Goal: Task Accomplishment & Management: Complete application form

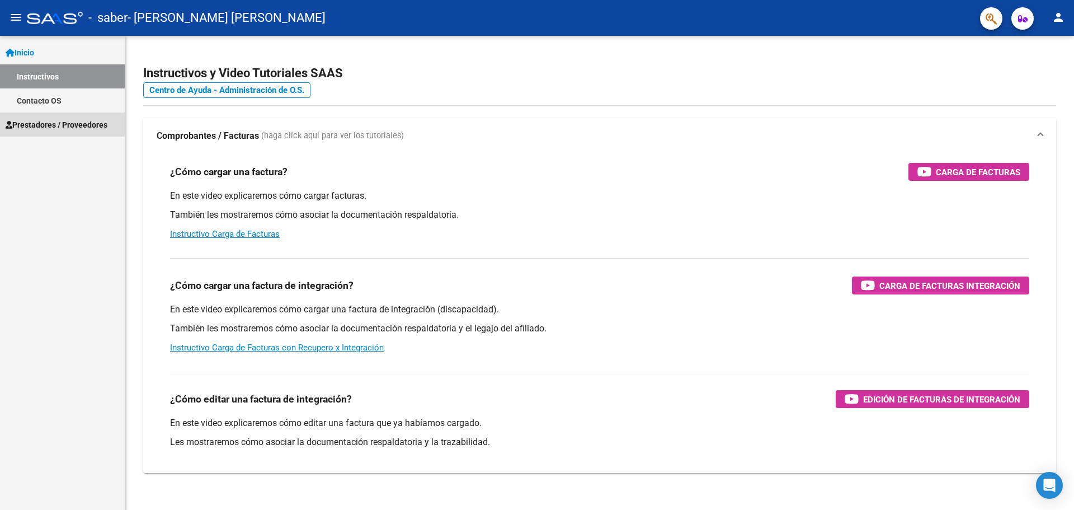
click at [52, 125] on span "Prestadores / Proveedores" at bounding box center [57, 125] width 102 height 12
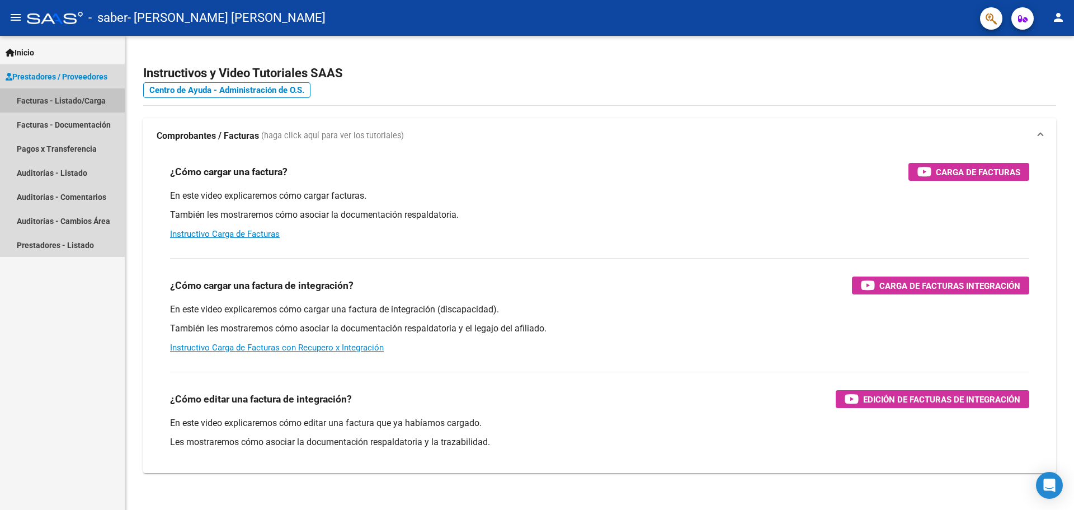
click at [53, 99] on link "Facturas - Listado/Carga" at bounding box center [62, 100] width 125 height 24
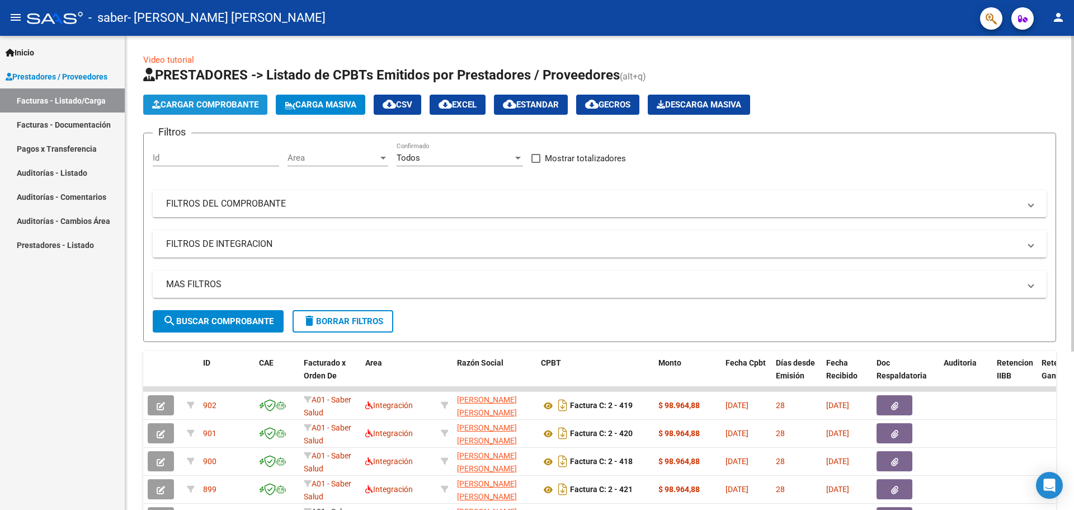
click at [232, 101] on span "Cargar Comprobante" at bounding box center [205, 105] width 106 height 10
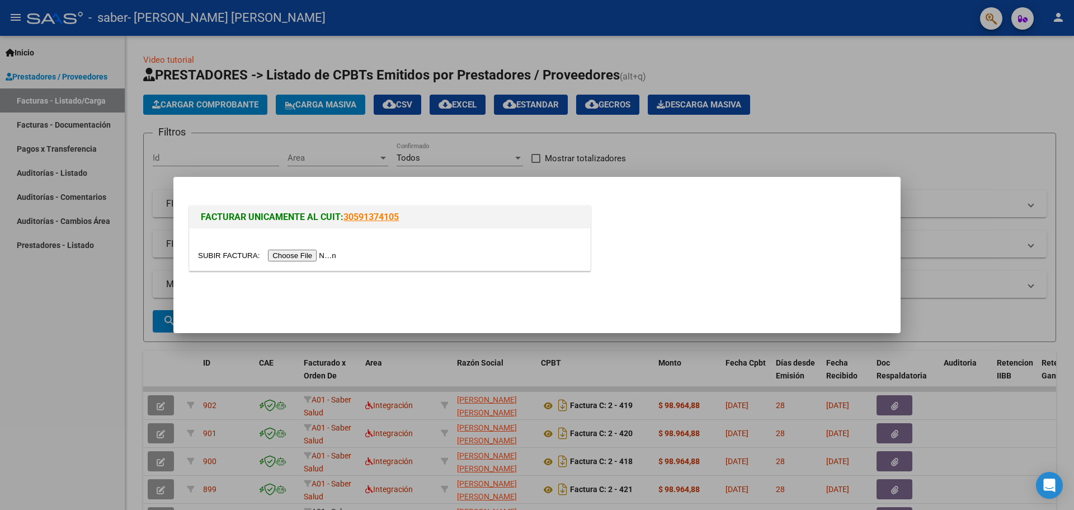
click at [298, 255] on input "file" at bounding box center [269, 256] width 142 height 12
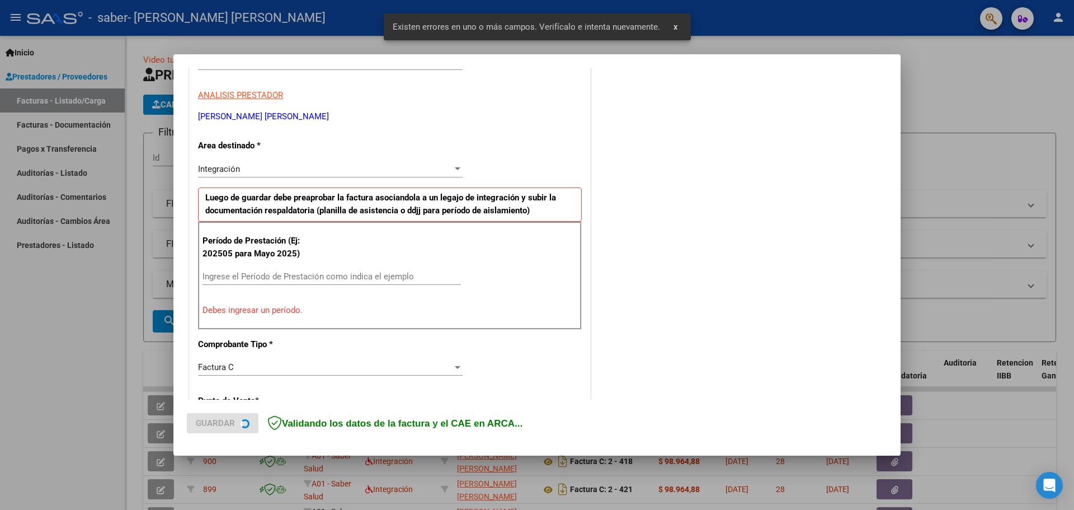
scroll to position [203, 0]
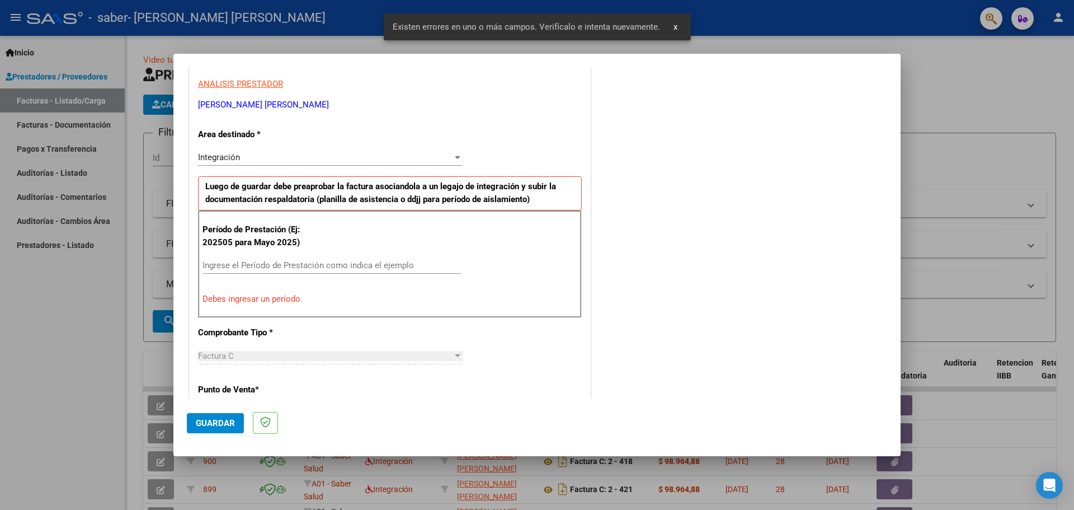
click at [283, 264] on input "Ingrese el Período de Prestación como indica el ejemplo" at bounding box center [332, 265] width 259 height 10
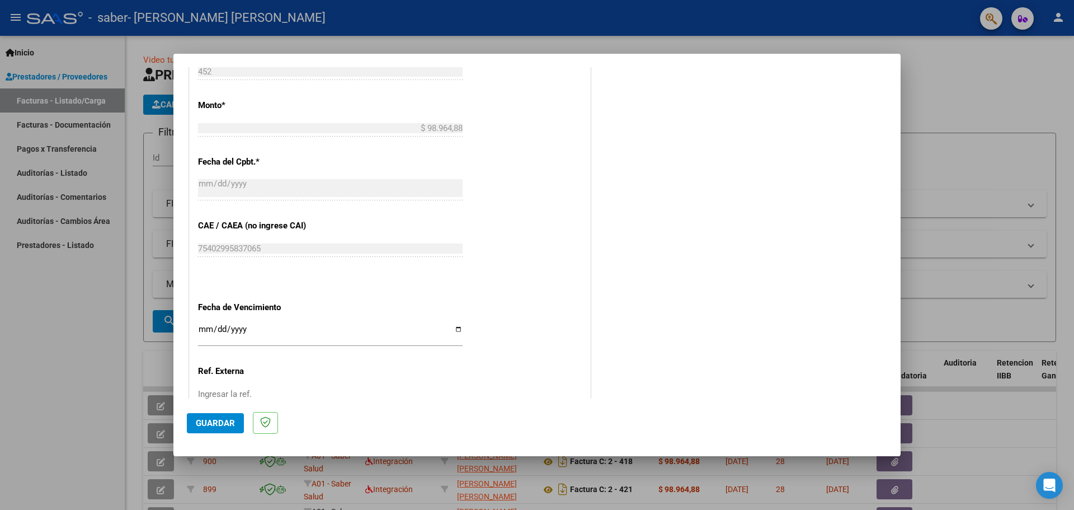
scroll to position [595, 0]
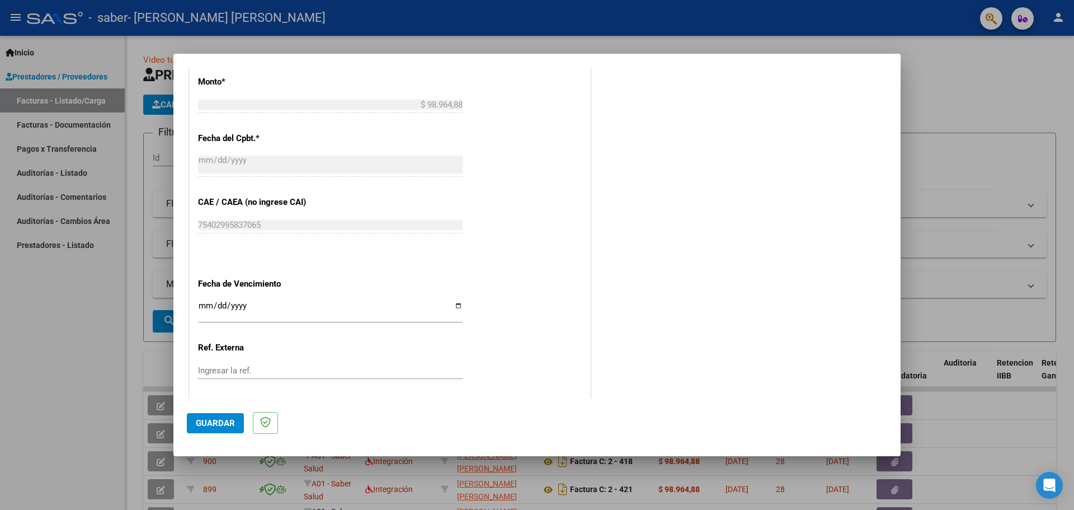
type input "202509"
click at [451, 305] on input "Ingresar la fecha" at bounding box center [330, 310] width 265 height 18
type input "[DATE]"
click at [231, 425] on span "Guardar" at bounding box center [215, 423] width 39 height 10
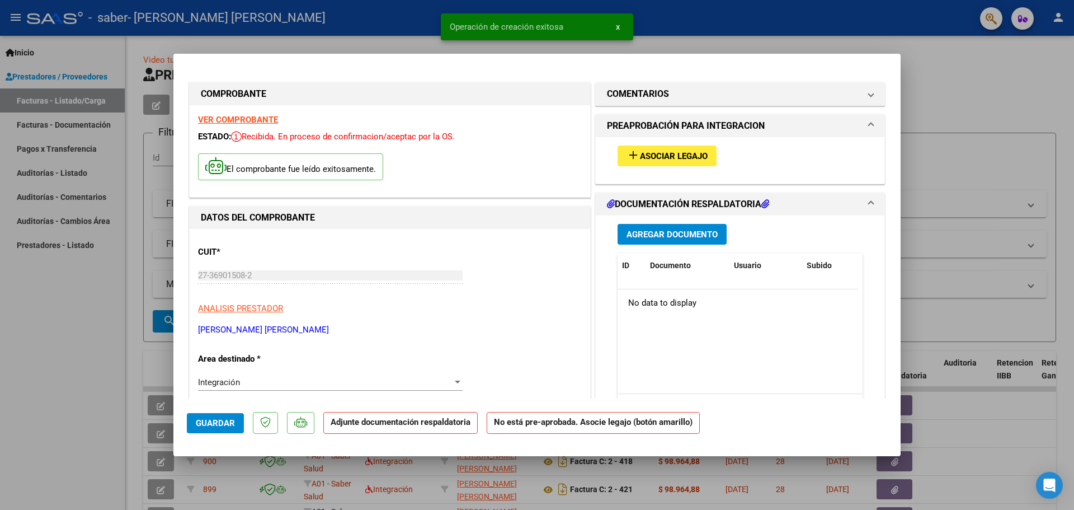
click at [669, 160] on button "add Asociar Legajo" at bounding box center [667, 155] width 99 height 21
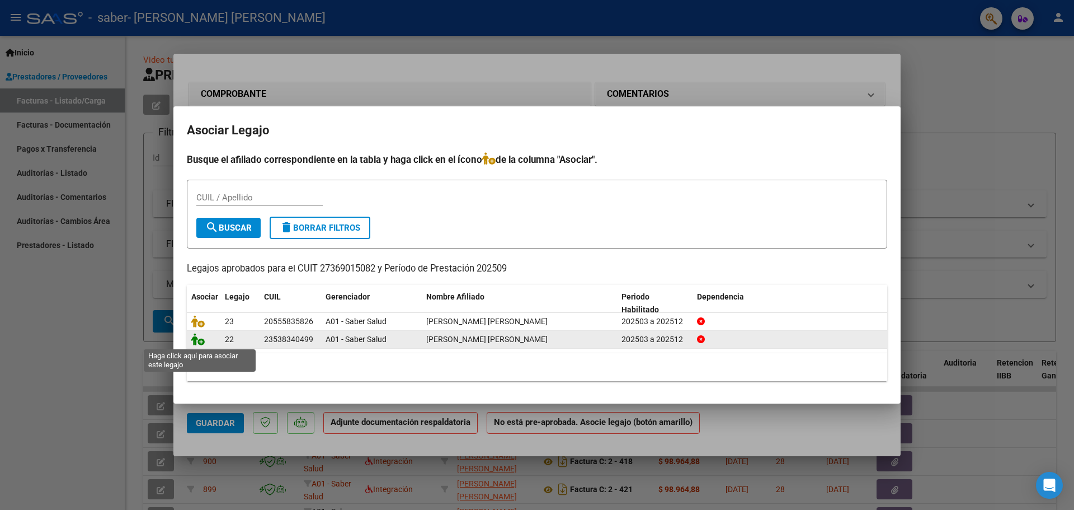
click at [200, 341] on icon at bounding box center [197, 339] width 13 height 12
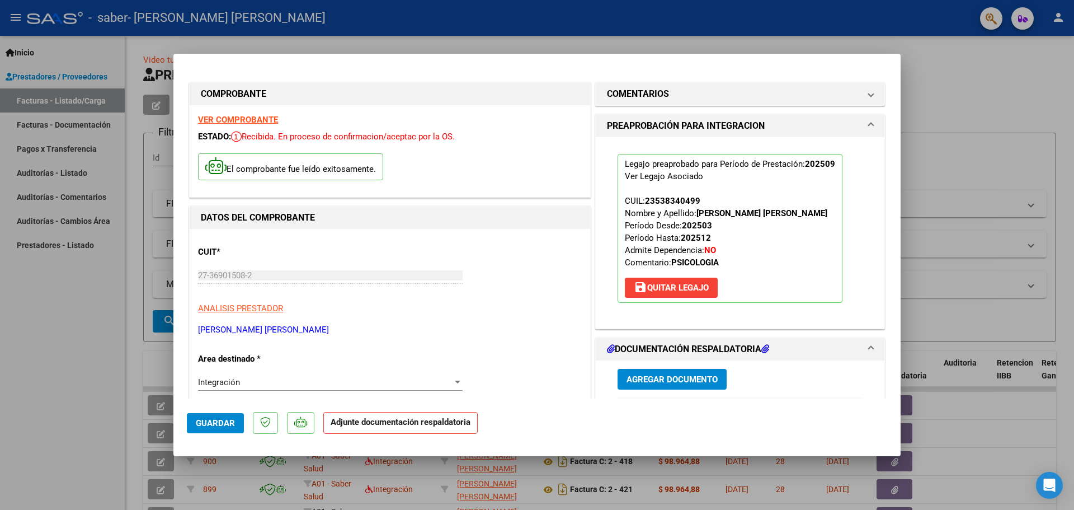
click at [656, 381] on span "Agregar Documento" at bounding box center [672, 379] width 91 height 10
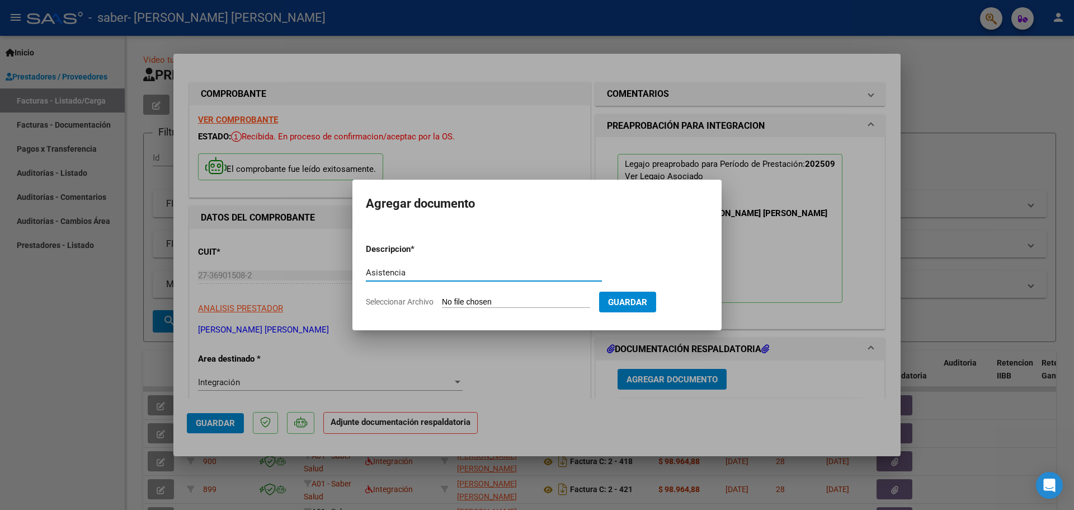
type input "Asistencia"
click at [486, 301] on input "Seleccionar Archivo" at bounding box center [516, 302] width 148 height 11
type input "C:\fakepath\[PERSON_NAME] septiembre.pdf"
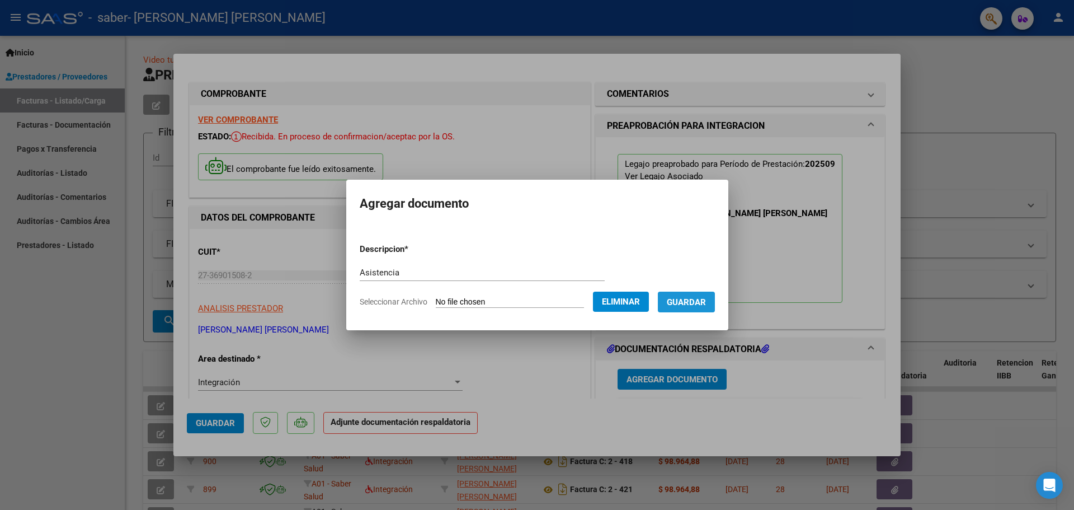
click at [703, 301] on span "Guardar" at bounding box center [686, 302] width 39 height 10
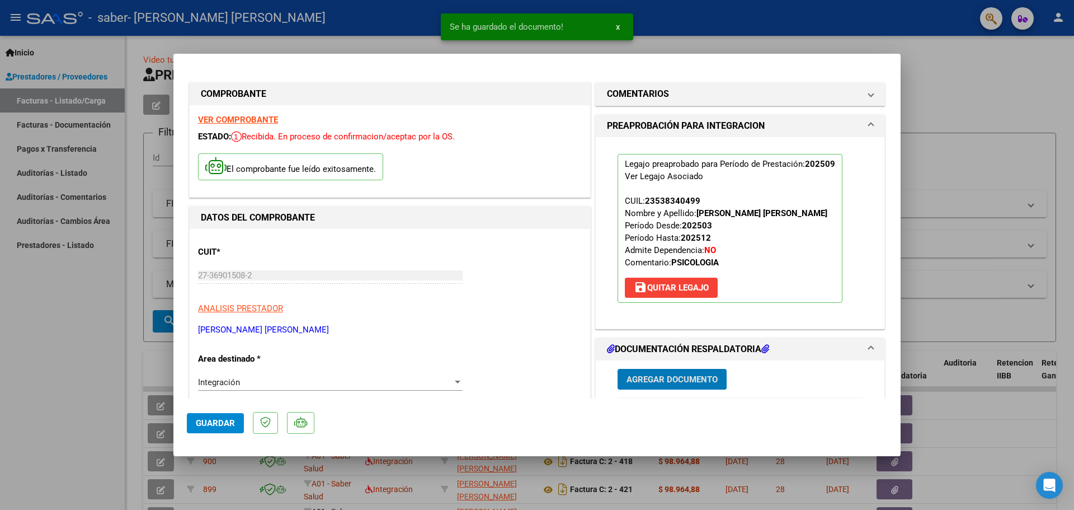
click at [210, 429] on button "Guardar" at bounding box center [215, 423] width 57 height 20
click at [621, 23] on button "x" at bounding box center [618, 27] width 22 height 20
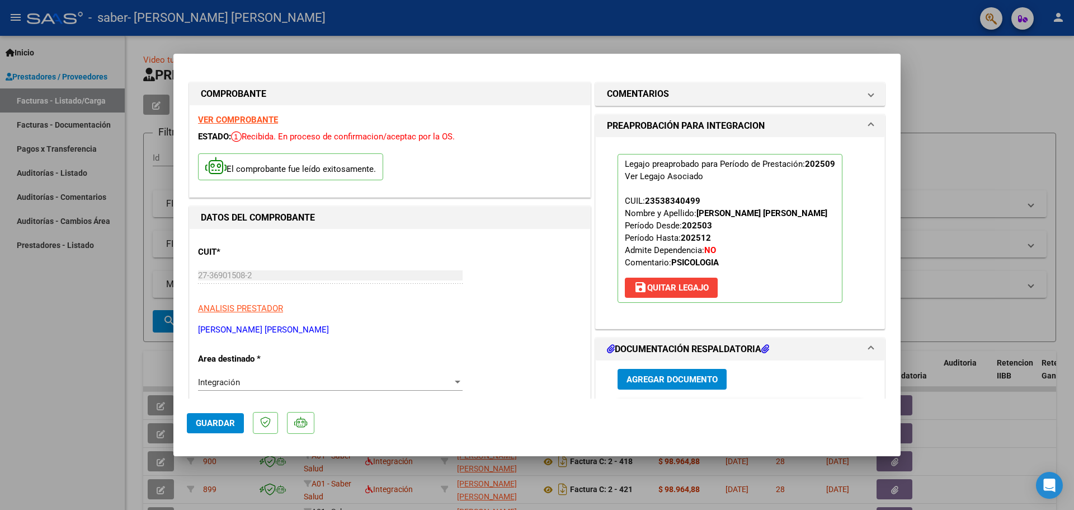
click at [209, 420] on span "Guardar" at bounding box center [215, 423] width 39 height 10
click at [32, 361] on div at bounding box center [537, 255] width 1074 height 510
type input "$ 0,00"
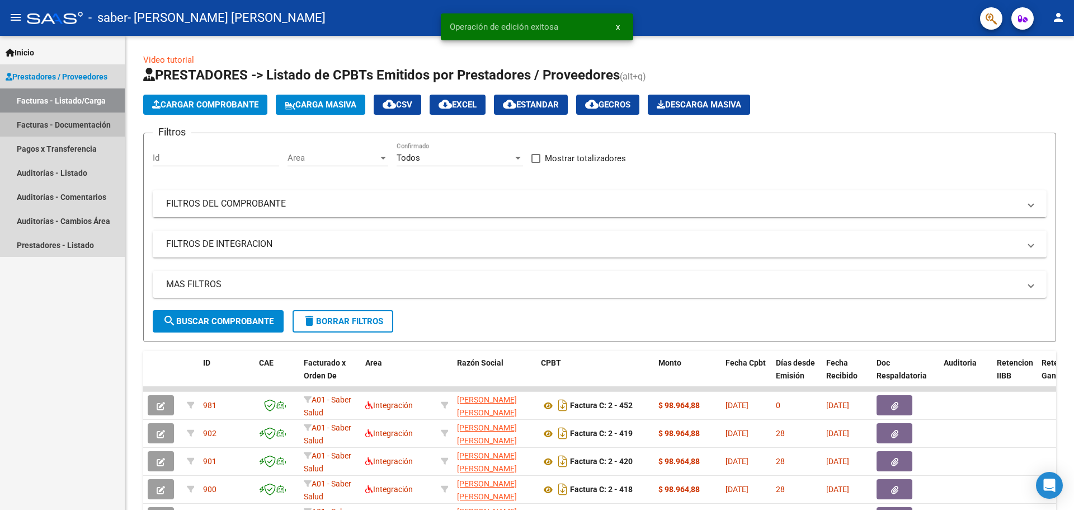
click at [35, 120] on link "Facturas - Documentación" at bounding box center [62, 124] width 125 height 24
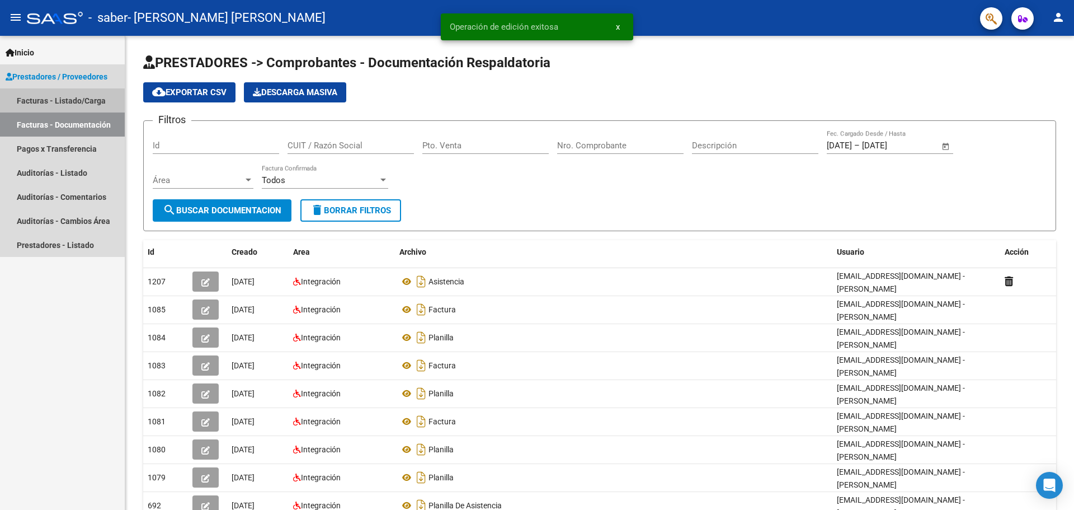
click at [41, 98] on link "Facturas - Listado/Carga" at bounding box center [62, 100] width 125 height 24
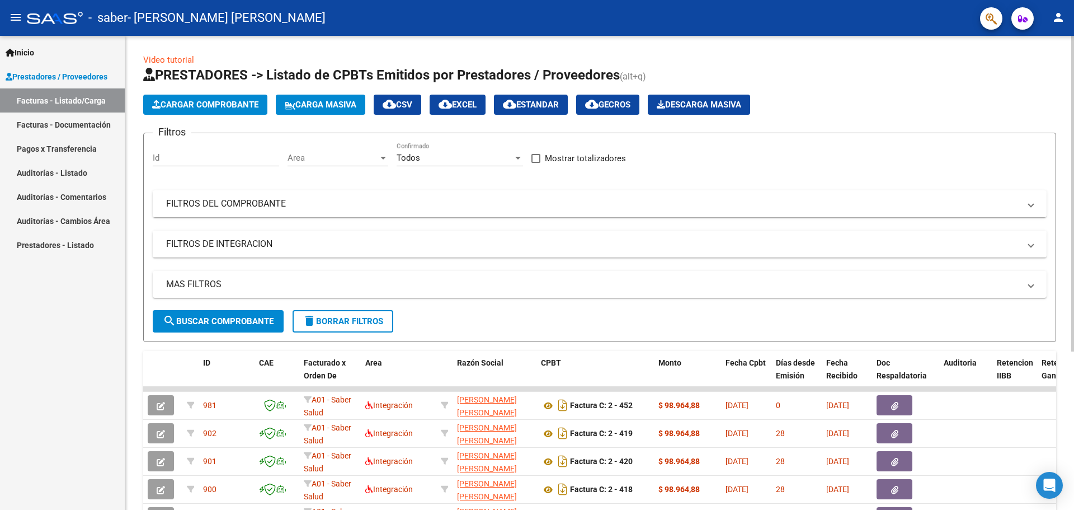
click at [203, 110] on button "Cargar Comprobante" at bounding box center [205, 105] width 124 height 20
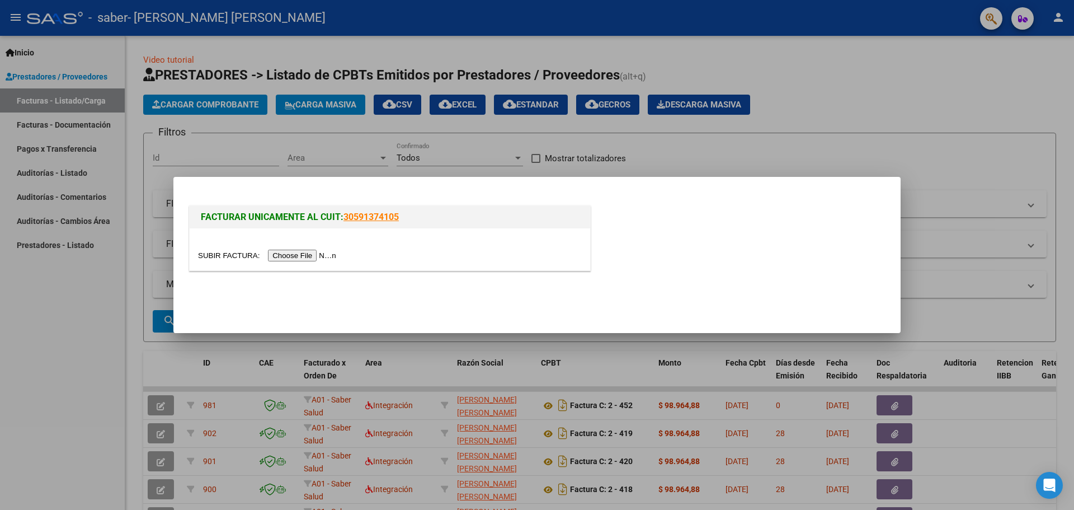
click at [307, 252] on input "file" at bounding box center [269, 256] width 142 height 12
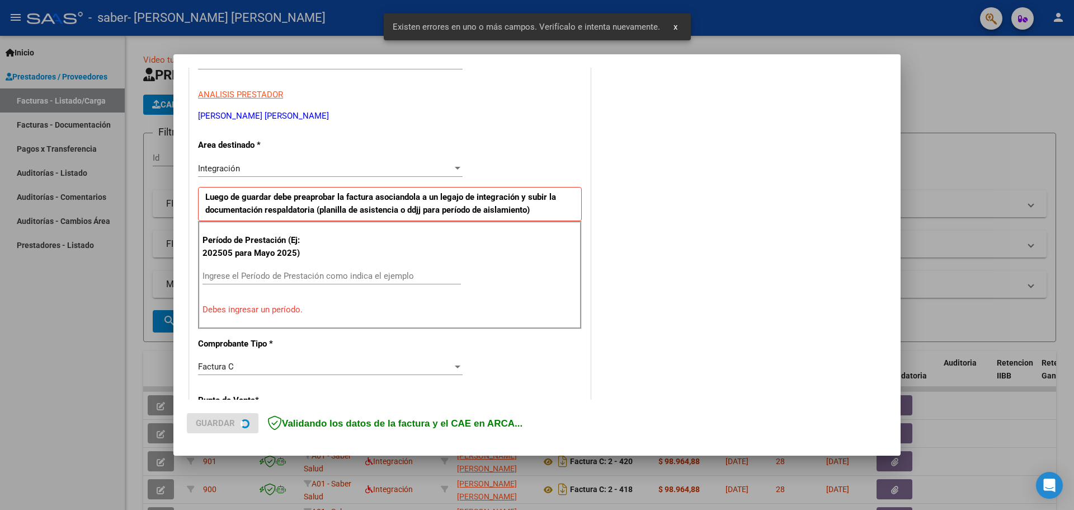
scroll to position [224, 0]
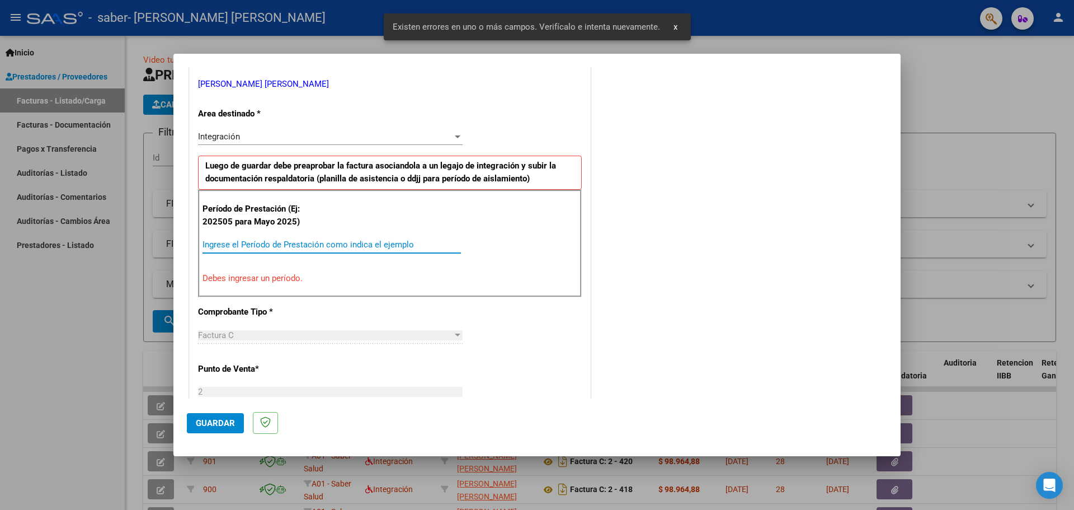
click at [224, 245] on input "Ingrese el Período de Prestación como indica el ejemplo" at bounding box center [332, 245] width 259 height 10
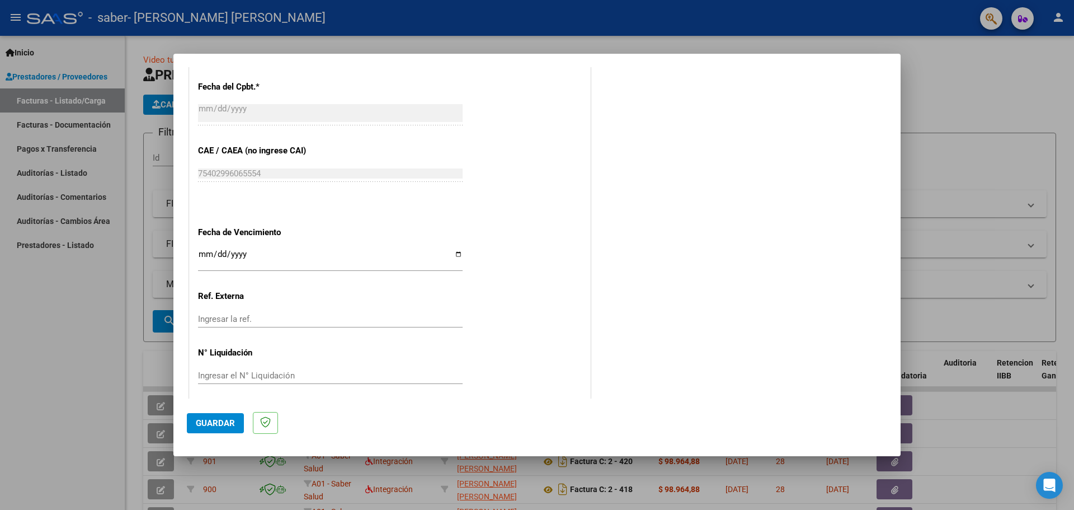
scroll to position [654, 0]
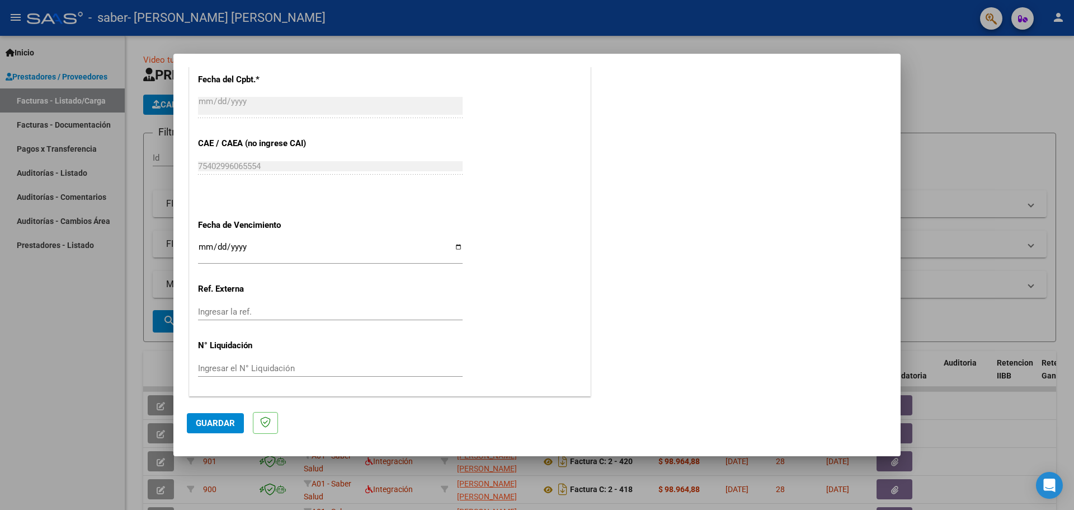
type input "202509"
click at [454, 246] on input "Ingresar la fecha" at bounding box center [330, 251] width 265 height 18
type input "[DATE]"
click at [210, 424] on span "Guardar" at bounding box center [215, 423] width 39 height 10
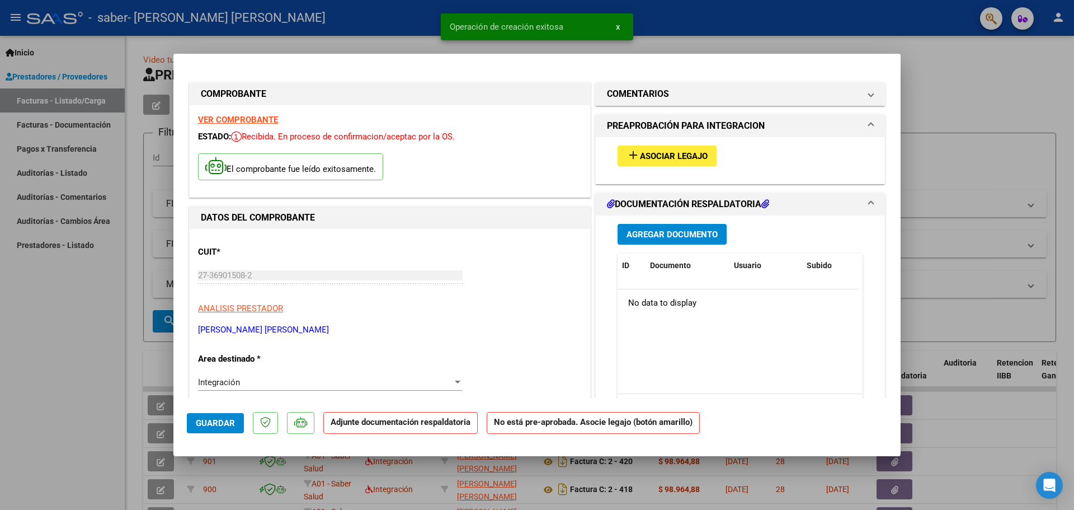
click at [673, 147] on button "add Asociar Legajo" at bounding box center [667, 155] width 99 height 21
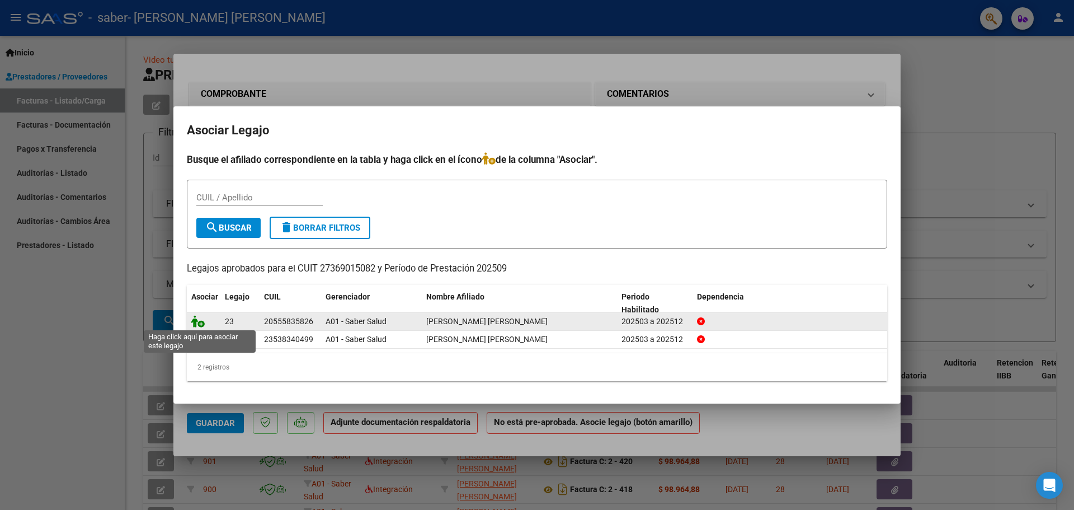
click at [199, 320] on icon at bounding box center [197, 321] width 13 height 12
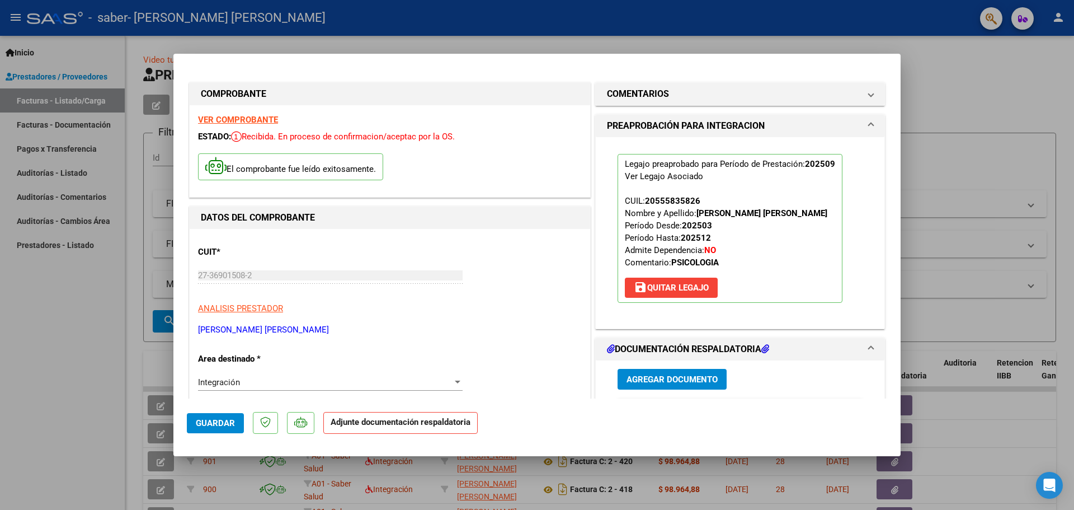
click at [661, 382] on span "Agregar Documento" at bounding box center [672, 379] width 91 height 10
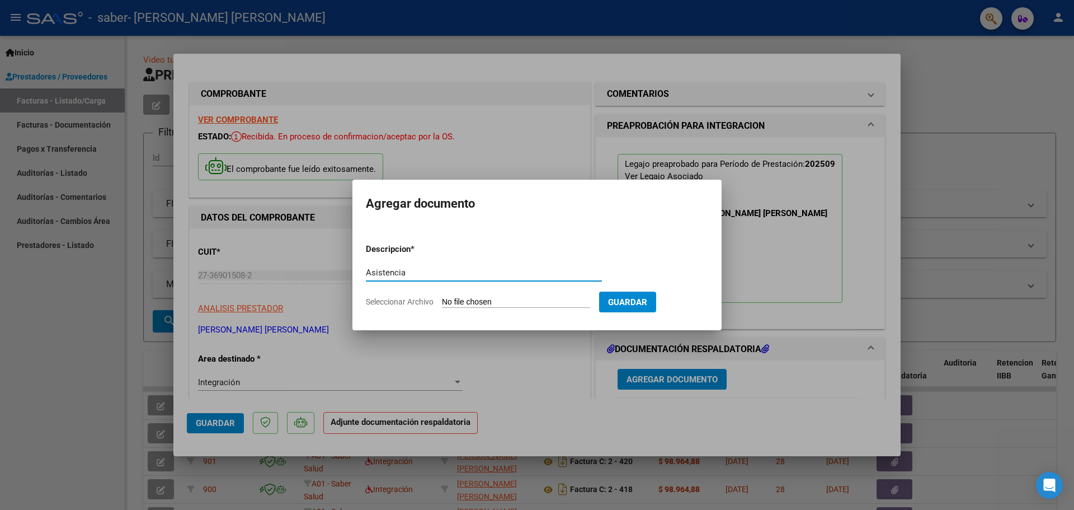
type input "Asistencia"
click at [456, 300] on input "Seleccionar Archivo" at bounding box center [516, 302] width 148 height 11
type input "C:\fakepath\[PERSON_NAME] septiembre.pdf"
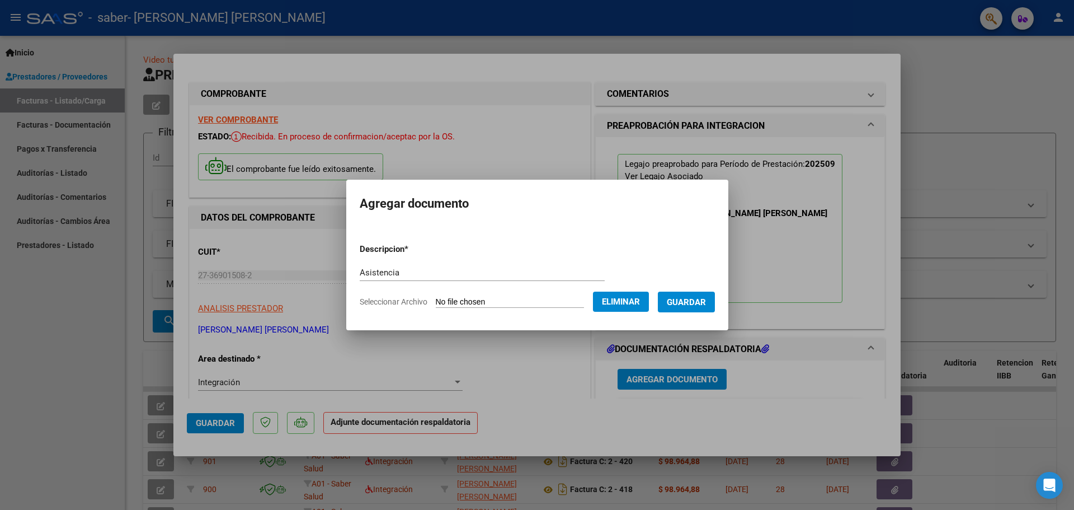
click at [693, 304] on span "Guardar" at bounding box center [686, 302] width 39 height 10
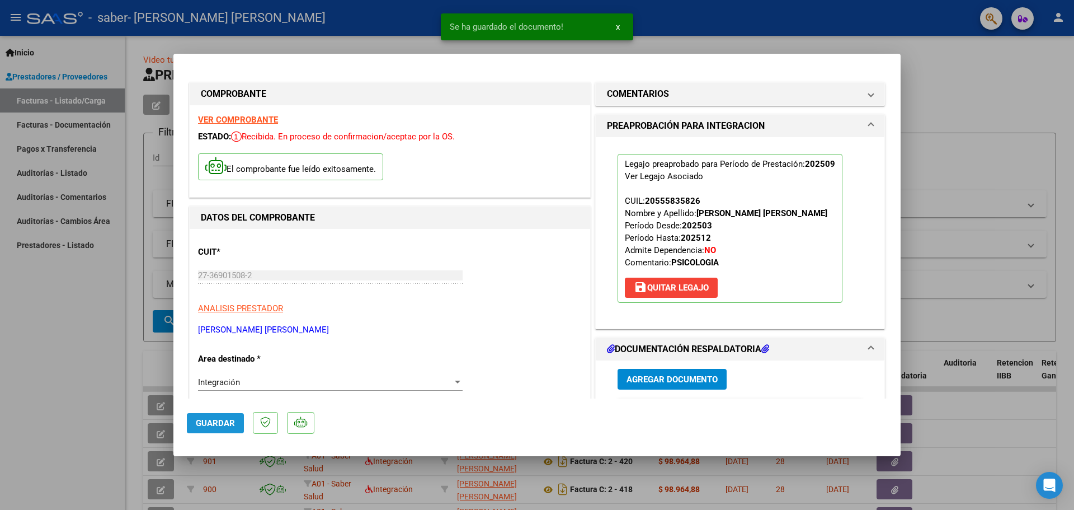
click at [199, 424] on span "Guardar" at bounding box center [215, 423] width 39 height 10
click at [208, 426] on span "Guardar" at bounding box center [215, 423] width 39 height 10
click at [65, 403] on div at bounding box center [537, 255] width 1074 height 510
type input "$ 0,00"
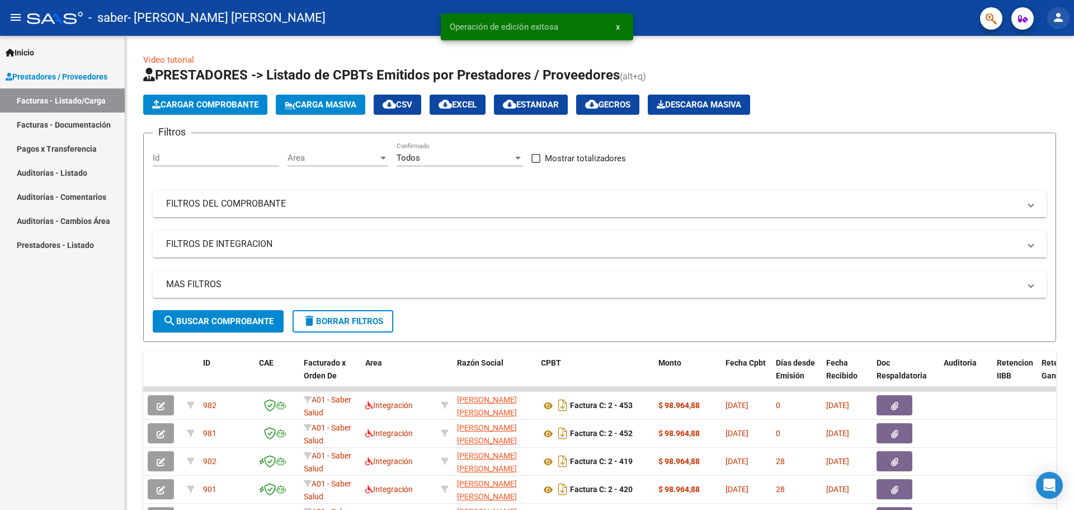
click at [1057, 19] on mat-icon "person" at bounding box center [1058, 17] width 13 height 13
click at [1023, 75] on button "exit_to_app Salir" at bounding box center [1036, 73] width 68 height 27
